Goal: Browse casually

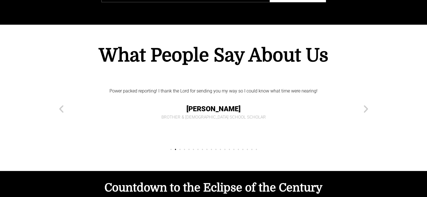
scroll to position [2265, 0]
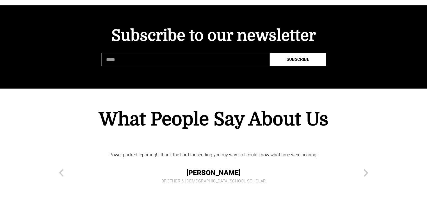
click at [164, 167] on div "Power packed reporting! I thank the Lord for sending you my way so I could know…" at bounding box center [213, 173] width 241 height 68
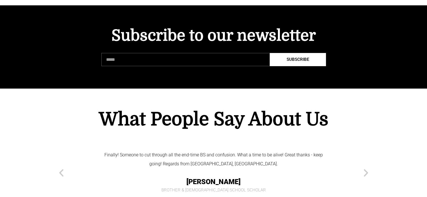
click at [145, 176] on cite "Rob Brother & [DEMOGRAPHIC_DATA] School Scholar" at bounding box center [213, 184] width 230 height 17
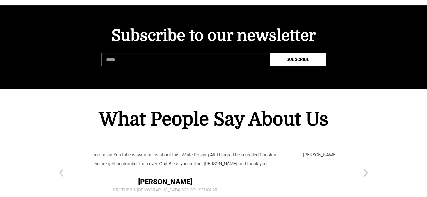
click at [89, 162] on div "You're the lone [PERSON_NAME], always watch you, you have EVERY detail right ab…" at bounding box center [214, 179] width 320 height 80
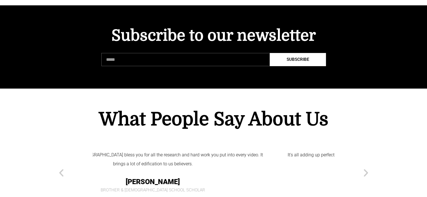
click at [118, 176] on span "[PERSON_NAME]" at bounding box center [153, 182] width 230 height 13
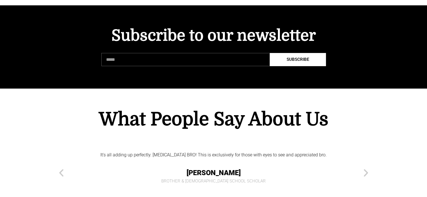
click at [132, 162] on div "It's all adding up perfectly. [MEDICAL_DATA] BRO! This is exclusively for those…" at bounding box center [213, 173] width 241 height 68
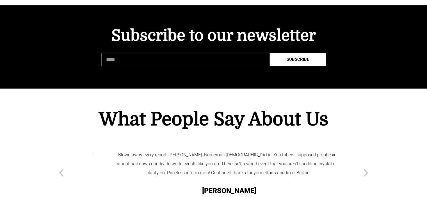
click at [114, 159] on div "Blown away every report, [PERSON_NAME]. Numerous [DEMOGRAPHIC_DATA], YouTubers,…" at bounding box center [229, 176] width 230 height 51
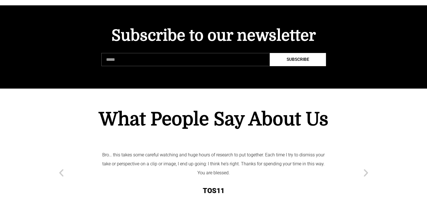
click at [172, 158] on div "Bro… this takes some careful watching and huge hours of research to put togethe…" at bounding box center [213, 176] width 230 height 51
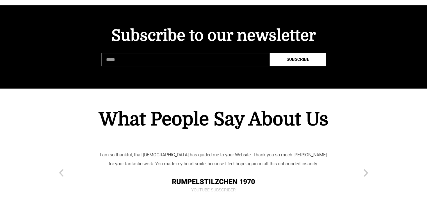
click at [154, 176] on span "Rumpelstilzchen 1970" at bounding box center [213, 182] width 230 height 13
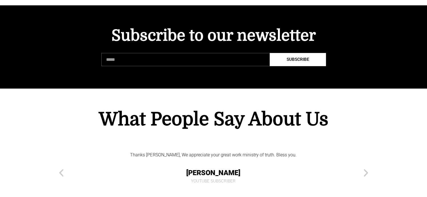
click at [163, 180] on span "YouTube Subscriber" at bounding box center [213, 182] width 230 height 4
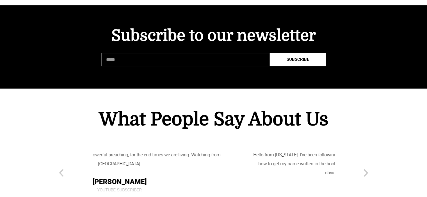
click at [145, 158] on div "Thank you so much brother! For the powerful preaching, for the end times we are…" at bounding box center [119, 173] width 241 height 68
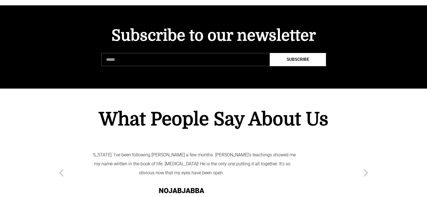
click at [165, 161] on div "Hello from [US_STATE]. I've been following [PERSON_NAME] a few months. [PERSON_…" at bounding box center [181, 176] width 230 height 51
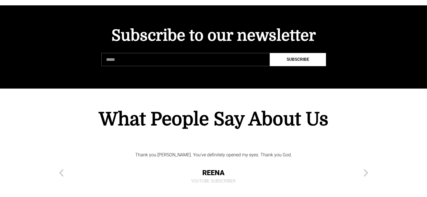
click at [123, 167] on cite "Reena YouTube Subscriber" at bounding box center [213, 175] width 230 height 17
click at [160, 162] on div "Brother you are amazing. [PERSON_NAME] YouTube Subscriber" at bounding box center [213, 173] width 241 height 68
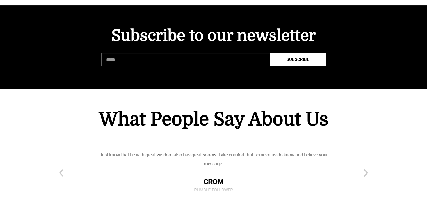
click at [191, 176] on cite "Crom Rumble Follower" at bounding box center [213, 184] width 230 height 17
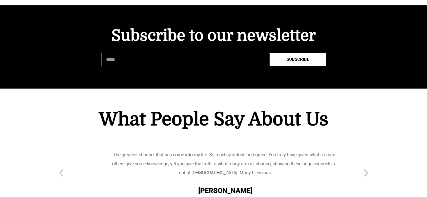
click at [188, 164] on div "The greatest channel that has come into my life. So much gratitude and grace. Y…" at bounding box center [225, 176] width 230 height 51
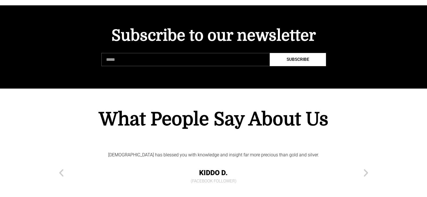
click at [208, 165] on div "[DEMOGRAPHIC_DATA] has blessed you with knowledge and insight far more precious…" at bounding box center [213, 173] width 241 height 68
click at [213, 167] on div "You are the only one other than what the word says that makes sense & what I ag…" at bounding box center [213, 173] width 241 height 68
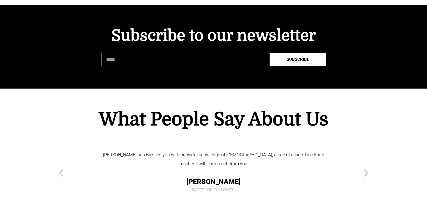
click at [196, 169] on div "[PERSON_NAME] has Blessed you with powerful knowledge of [DEMOGRAPHIC_DATA], a …" at bounding box center [213, 173] width 241 height 68
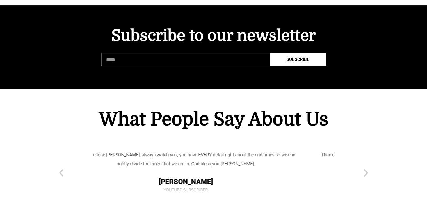
click at [208, 167] on div "You're the lone [PERSON_NAME], always watch you, you have EVERY detail right ab…" at bounding box center [185, 173] width 241 height 68
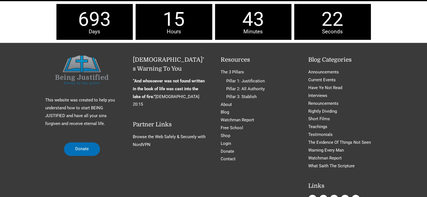
scroll to position [2545, 0]
click at [69, 55] on img "Footer Widget 1" at bounding box center [82, 69] width 74 height 29
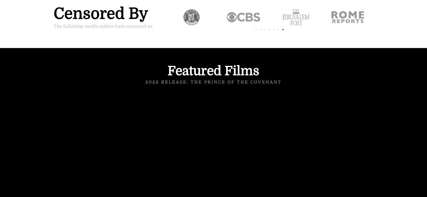
scroll to position [0, 0]
